Goal: Check status: Check status

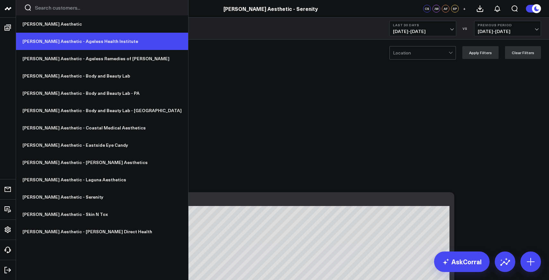
click at [74, 43] on link "[PERSON_NAME] Aesthetic - Ageless Health Institute" at bounding box center [102, 41] width 172 height 17
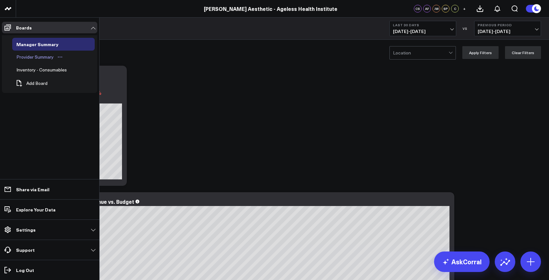
click at [35, 57] on div "Provider Summary" at bounding box center [35, 57] width 40 height 8
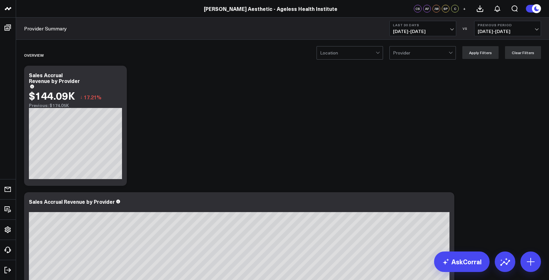
click at [428, 30] on span "09/07/25 - 10/06/25" at bounding box center [423, 31] width 60 height 5
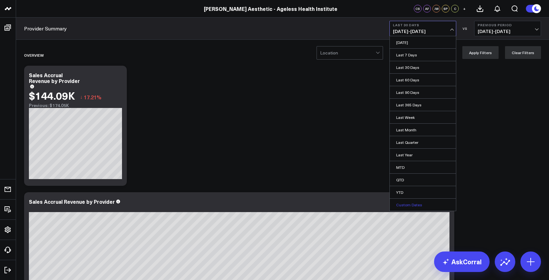
click at [422, 203] on link "Custom Dates" at bounding box center [422, 205] width 66 height 12
select select "9"
select select "2025"
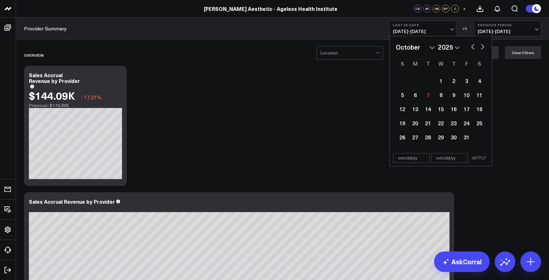
click at [475, 47] on button "button" at bounding box center [472, 46] width 6 height 8
select select "8"
select select "2025"
click at [479, 111] on div "20" at bounding box center [479, 109] width 13 height 13
type input "09/20/25"
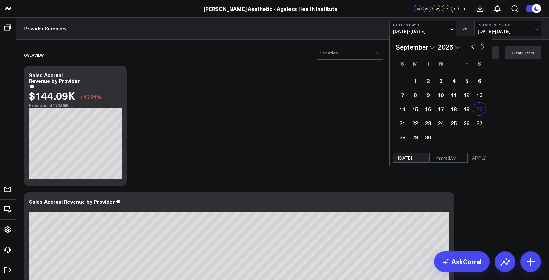
select select "8"
select select "2025"
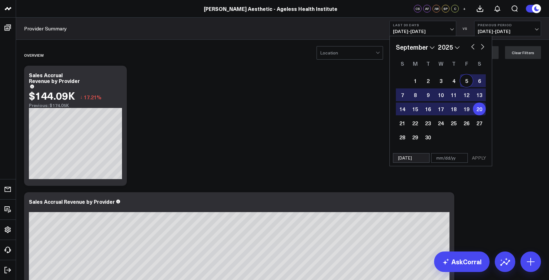
click at [482, 49] on button "button" at bounding box center [482, 46] width 6 height 8
select select "9"
select select "2025"
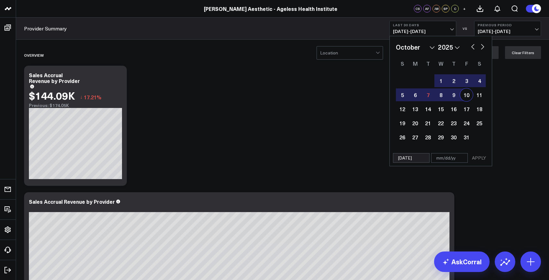
click at [465, 88] on div "1 2 3 4 5 6 7 8 9 10 11 12 13 14 15 16 17 18 19 20 21 22 23 24 25 26 27 28 29 3…" at bounding box center [441, 109] width 90 height 71
click at [466, 84] on div "3" at bounding box center [466, 80] width 13 height 13
type input "10/03/25"
select select "9"
select select "2025"
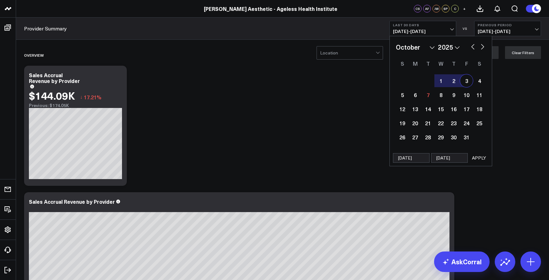
click at [481, 160] on button "APPLY" at bounding box center [478, 158] width 19 height 10
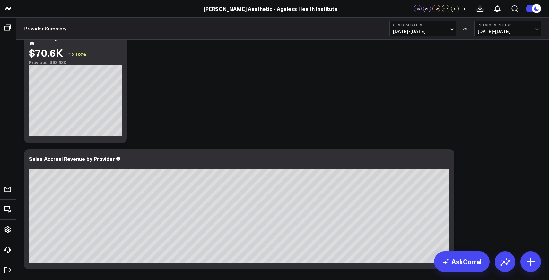
scroll to position [44, 0]
